Goal: Information Seeking & Learning: Learn about a topic

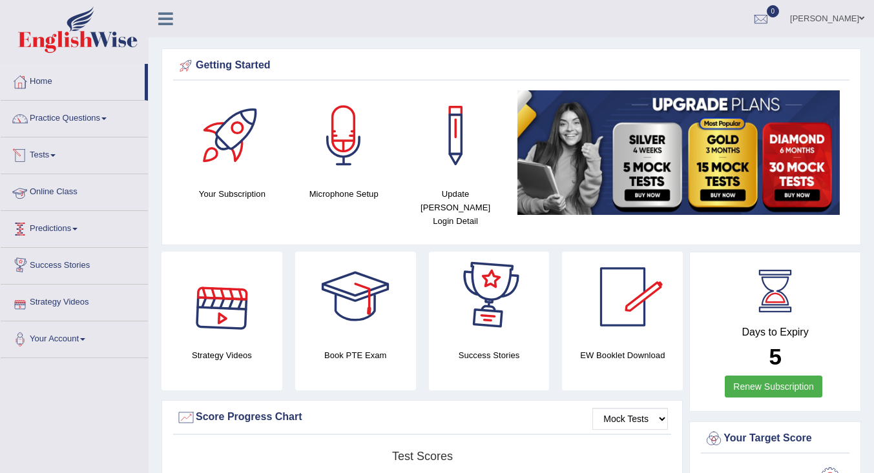
click at [22, 160] on div at bounding box center [19, 155] width 19 height 19
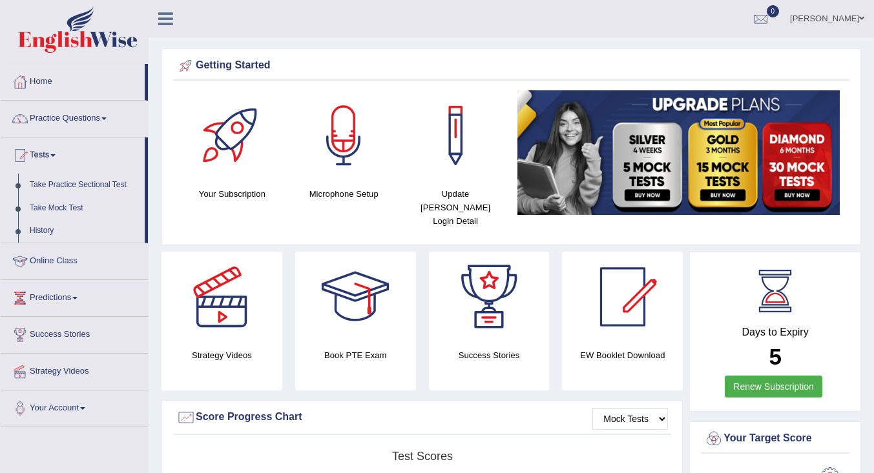
click at [43, 227] on link "History" at bounding box center [84, 231] width 121 height 23
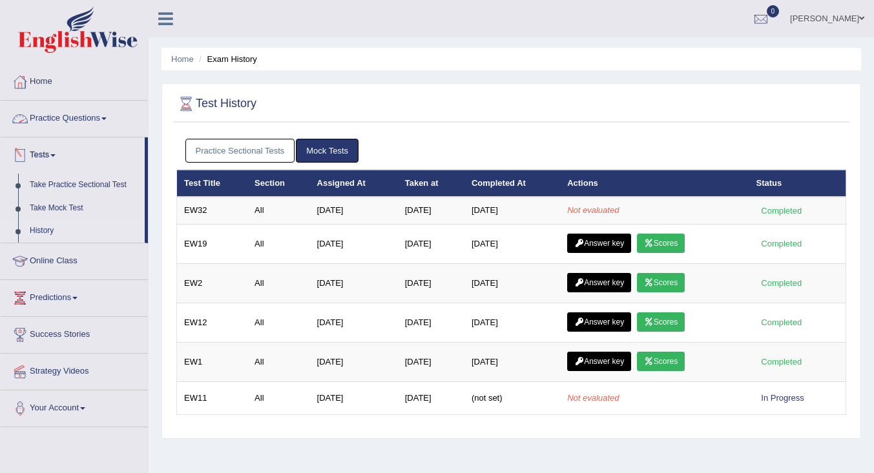
click at [41, 118] on link "Practice Questions" at bounding box center [74, 117] width 147 height 32
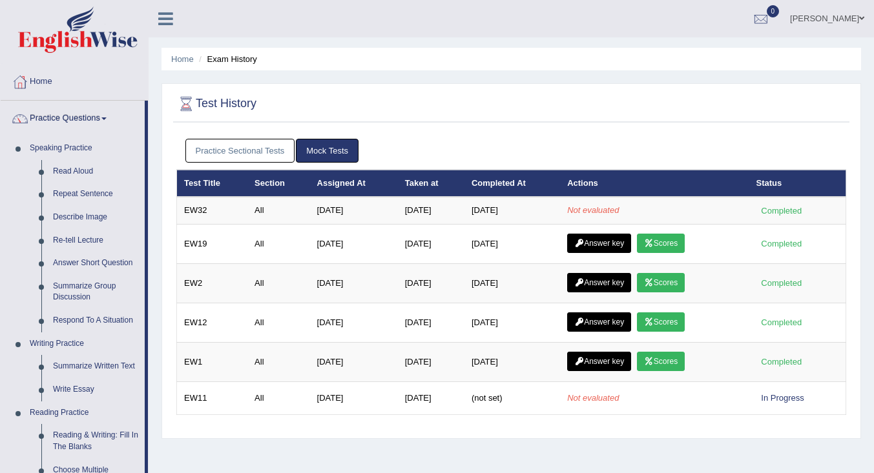
scroll to position [452, 0]
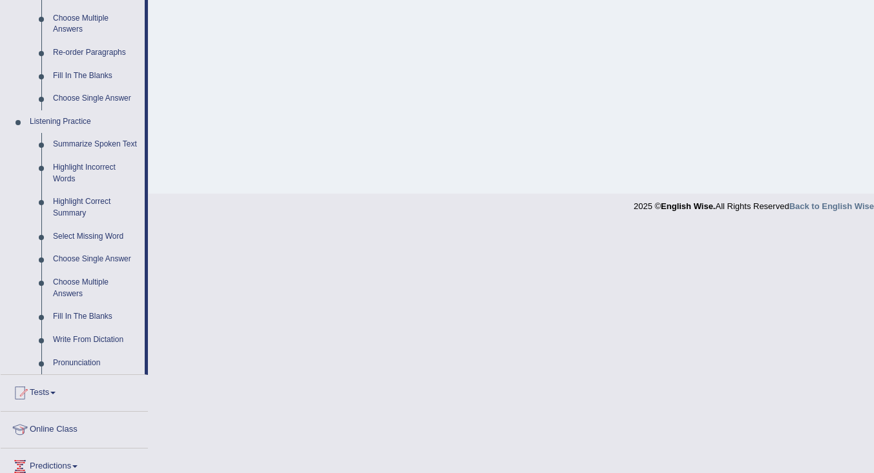
click at [63, 167] on link "Highlight Incorrect Words" at bounding box center [95, 173] width 97 height 34
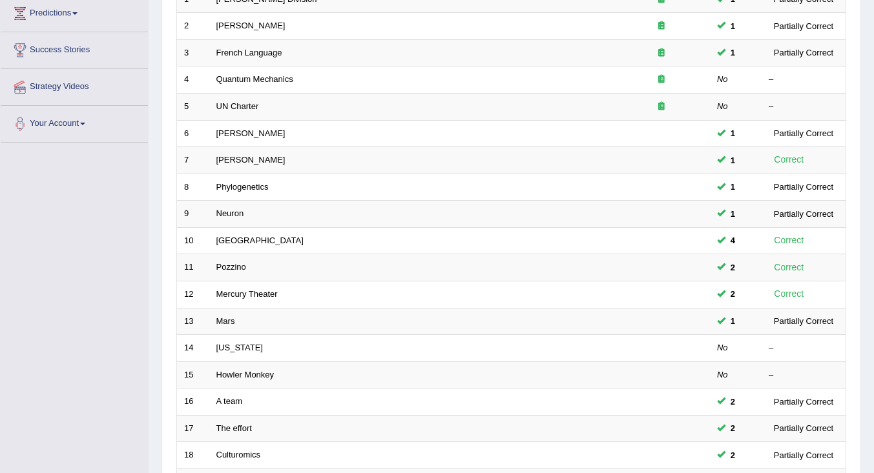
scroll to position [382, 0]
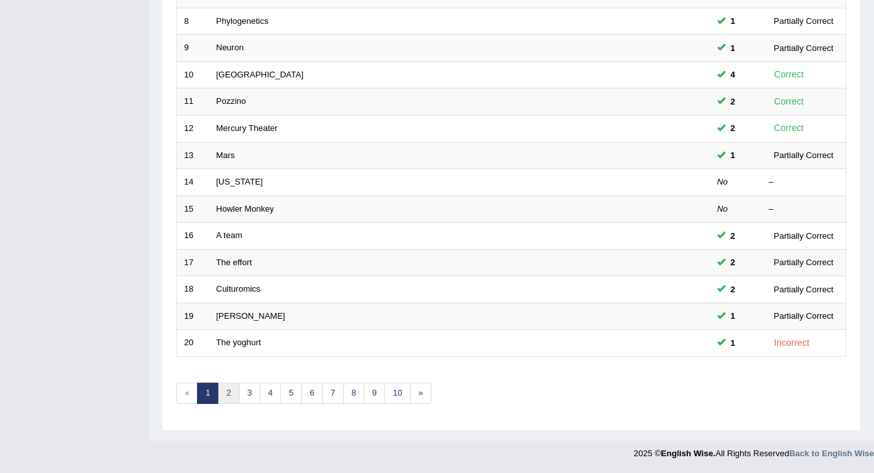
click at [228, 394] on link "2" at bounding box center [228, 393] width 21 height 21
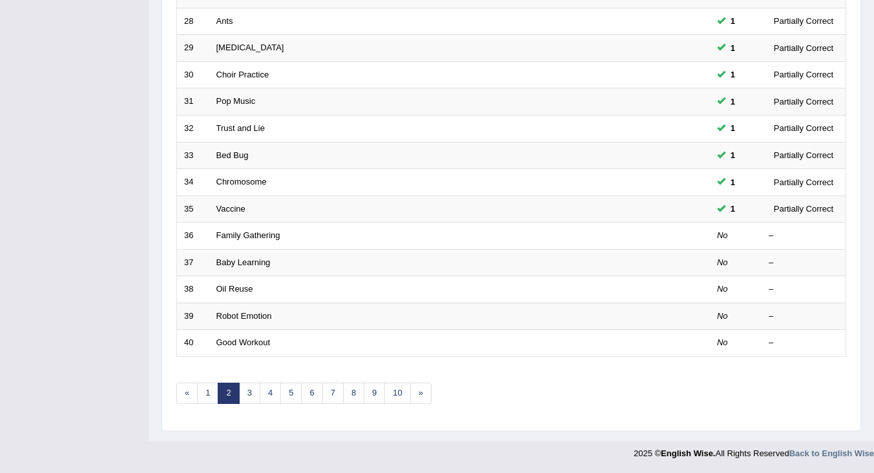
click at [241, 236] on link "Family Gathering" at bounding box center [248, 235] width 64 height 10
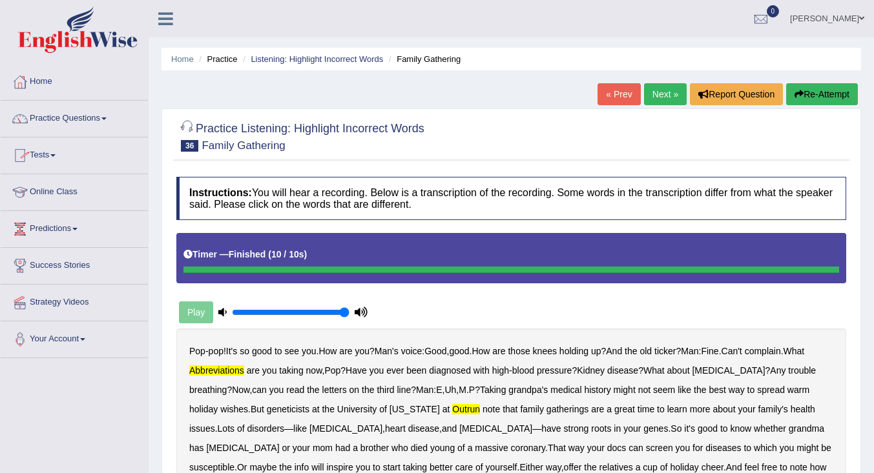
click at [32, 156] on link "Tests" at bounding box center [74, 154] width 147 height 32
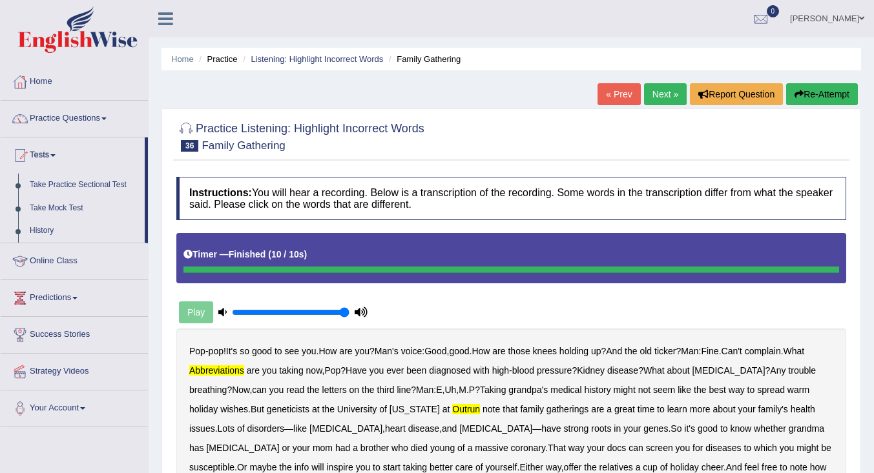
click at [35, 230] on link "History" at bounding box center [84, 231] width 121 height 23
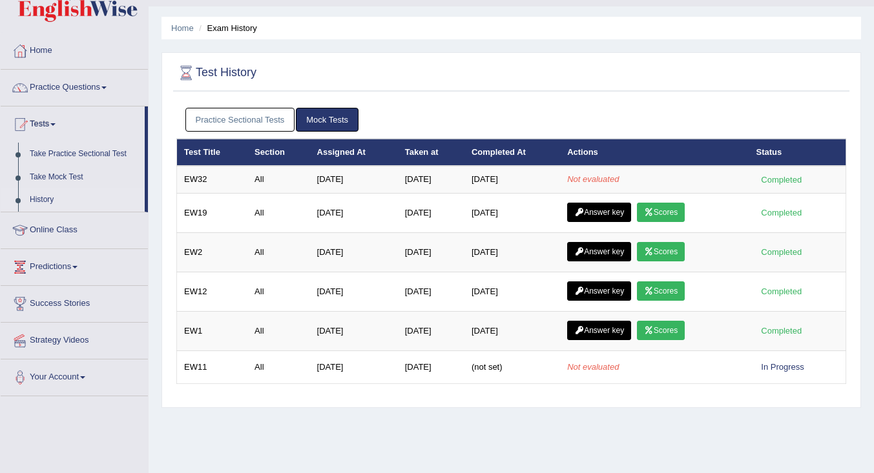
scroll to position [65, 0]
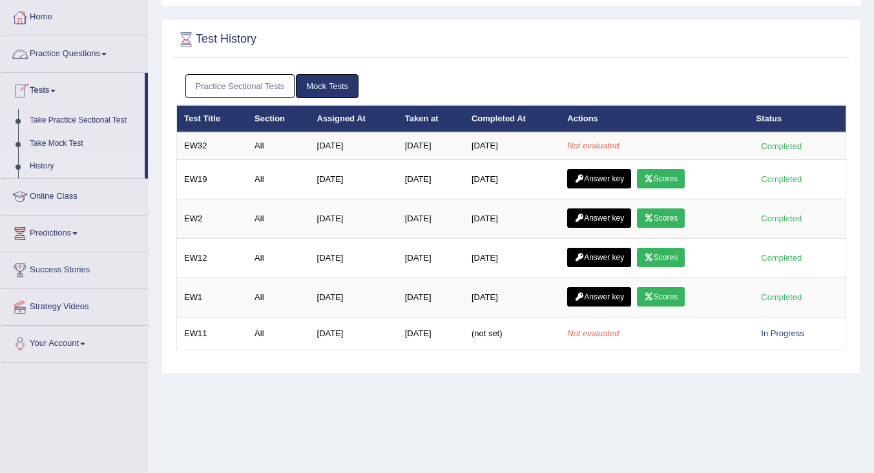
click at [65, 51] on link "Practice Questions" at bounding box center [74, 52] width 147 height 32
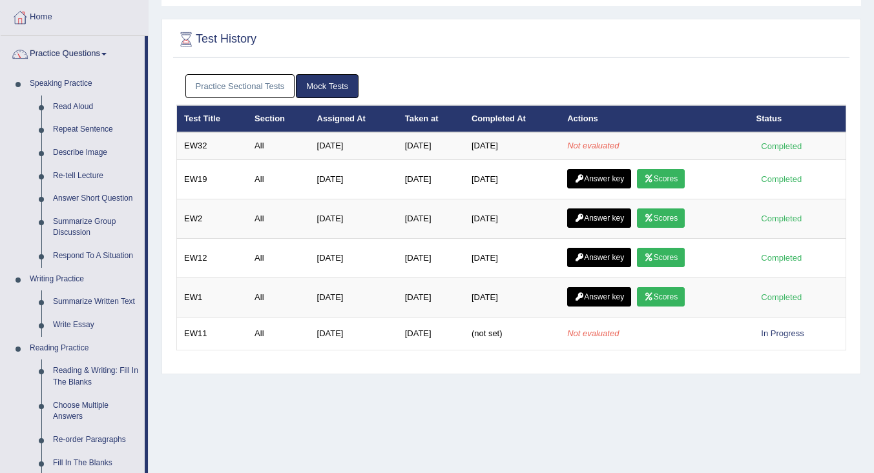
click at [88, 298] on link "Summarize Written Text" at bounding box center [95, 302] width 97 height 23
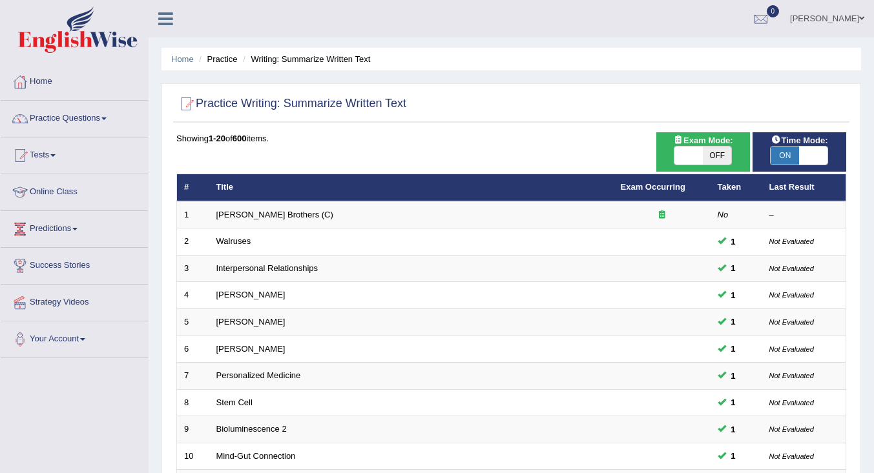
scroll to position [382, 0]
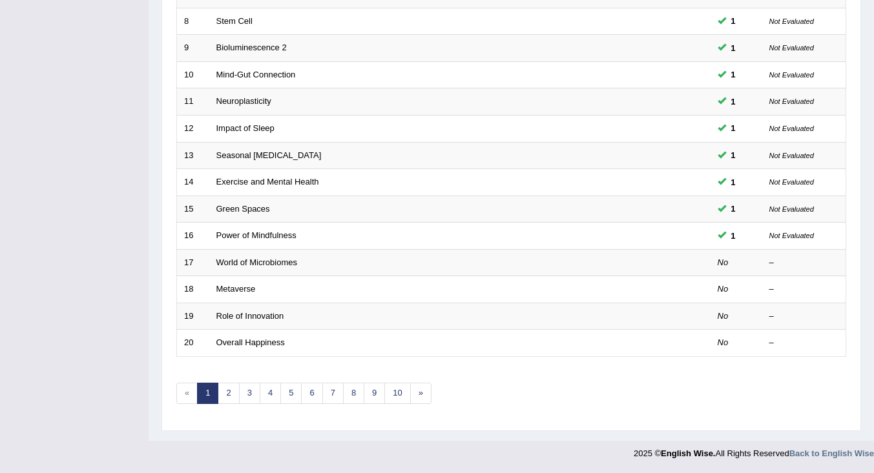
click at [249, 286] on link "Metaverse" at bounding box center [235, 289] width 39 height 10
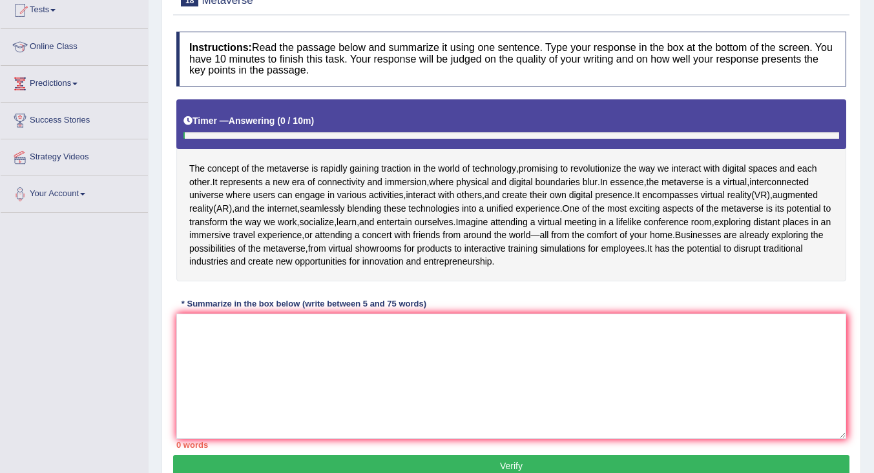
scroll to position [218, 0]
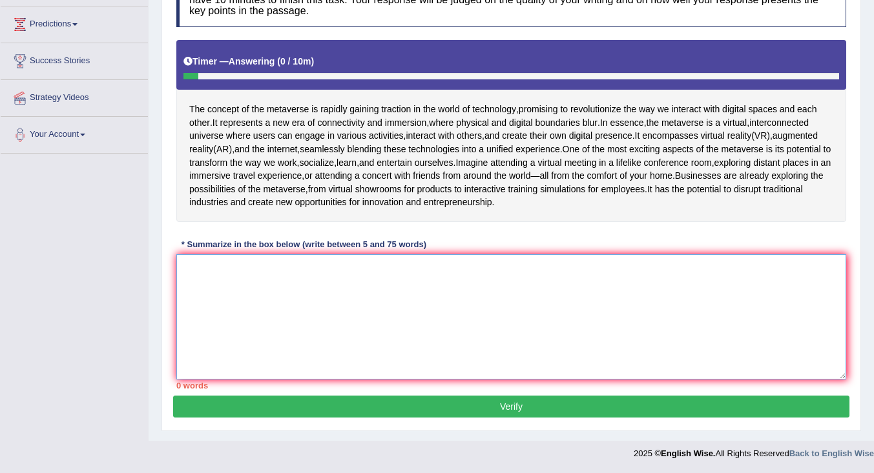
click at [448, 281] on textarea at bounding box center [511, 316] width 670 height 125
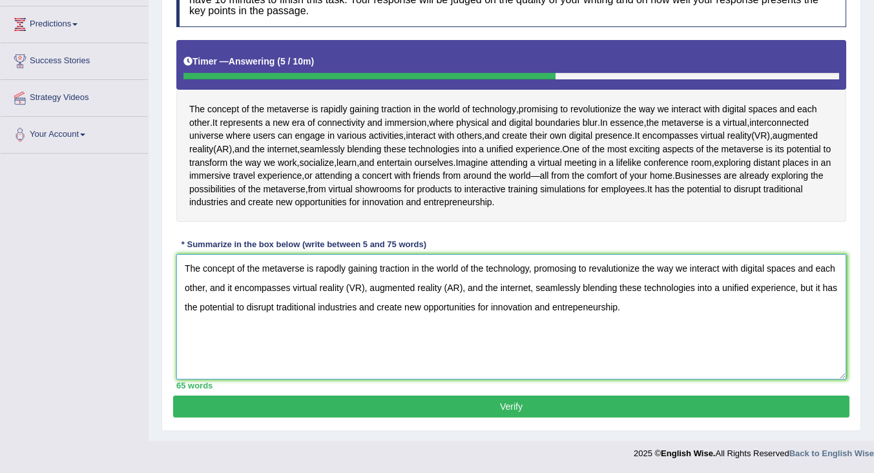
click at [335, 269] on textarea "The concept of the metaverse is rapodly gaining traction in the world of the te…" at bounding box center [511, 316] width 670 height 125
click at [553, 269] on textarea "The concept of the metaverse is rapidly gaining traction in the world of the te…" at bounding box center [511, 316] width 670 height 125
click at [600, 271] on textarea "The concept of the metaverse is rapidly gaining traction in the world of the te…" at bounding box center [511, 316] width 670 height 125
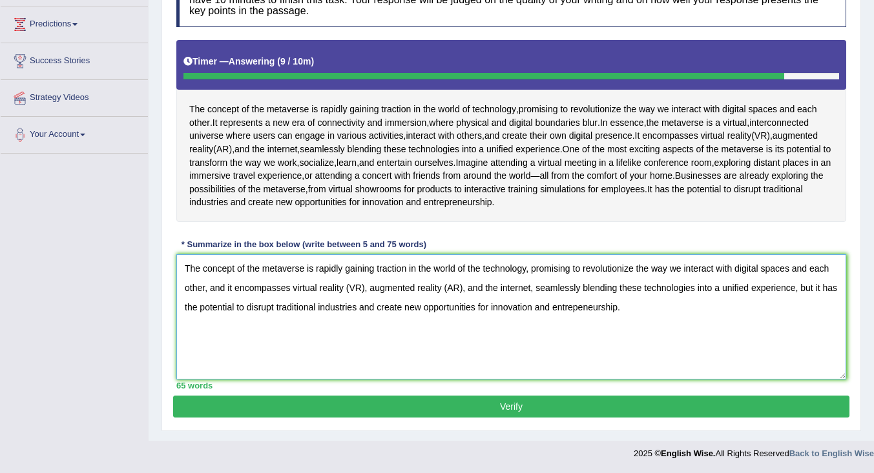
click at [577, 311] on textarea "The concept of the metaverse is rapidly gaining traction in the world of the te…" at bounding box center [511, 316] width 670 height 125
type textarea "The concept of the metaverse is rapidly gaining traction in the world of the te…"
click at [673, 402] on button "Verify" at bounding box center [511, 407] width 676 height 22
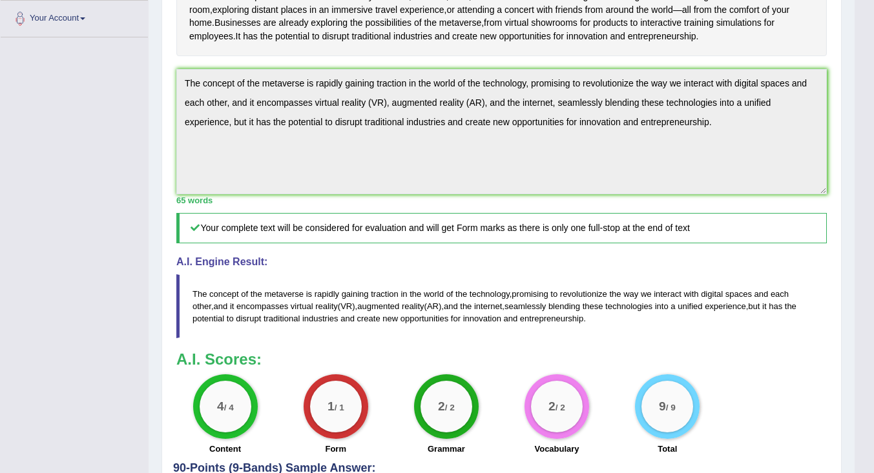
scroll to position [458, 0]
